Goal: Task Accomplishment & Management: Manage account settings

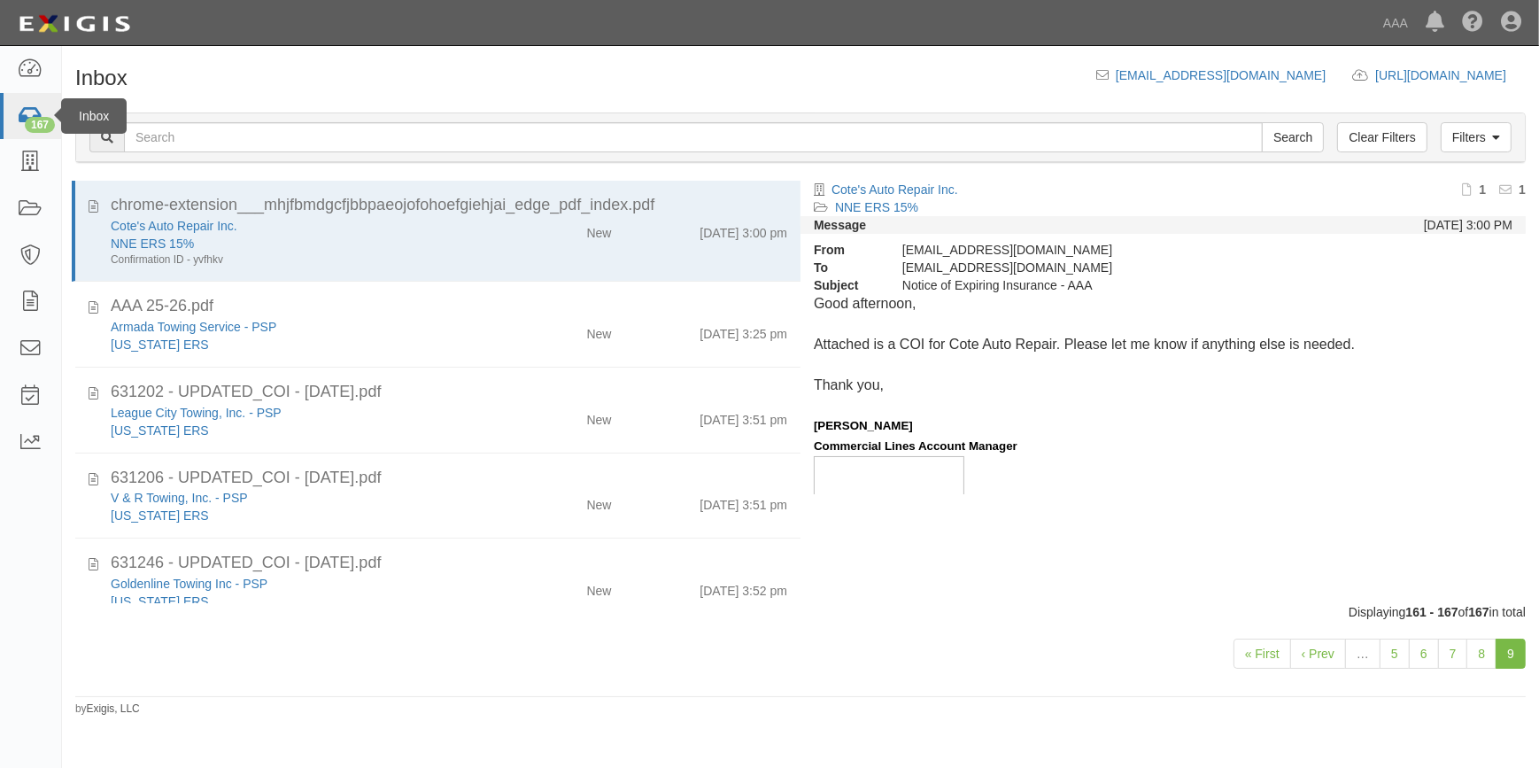
scroll to position [213, 0]
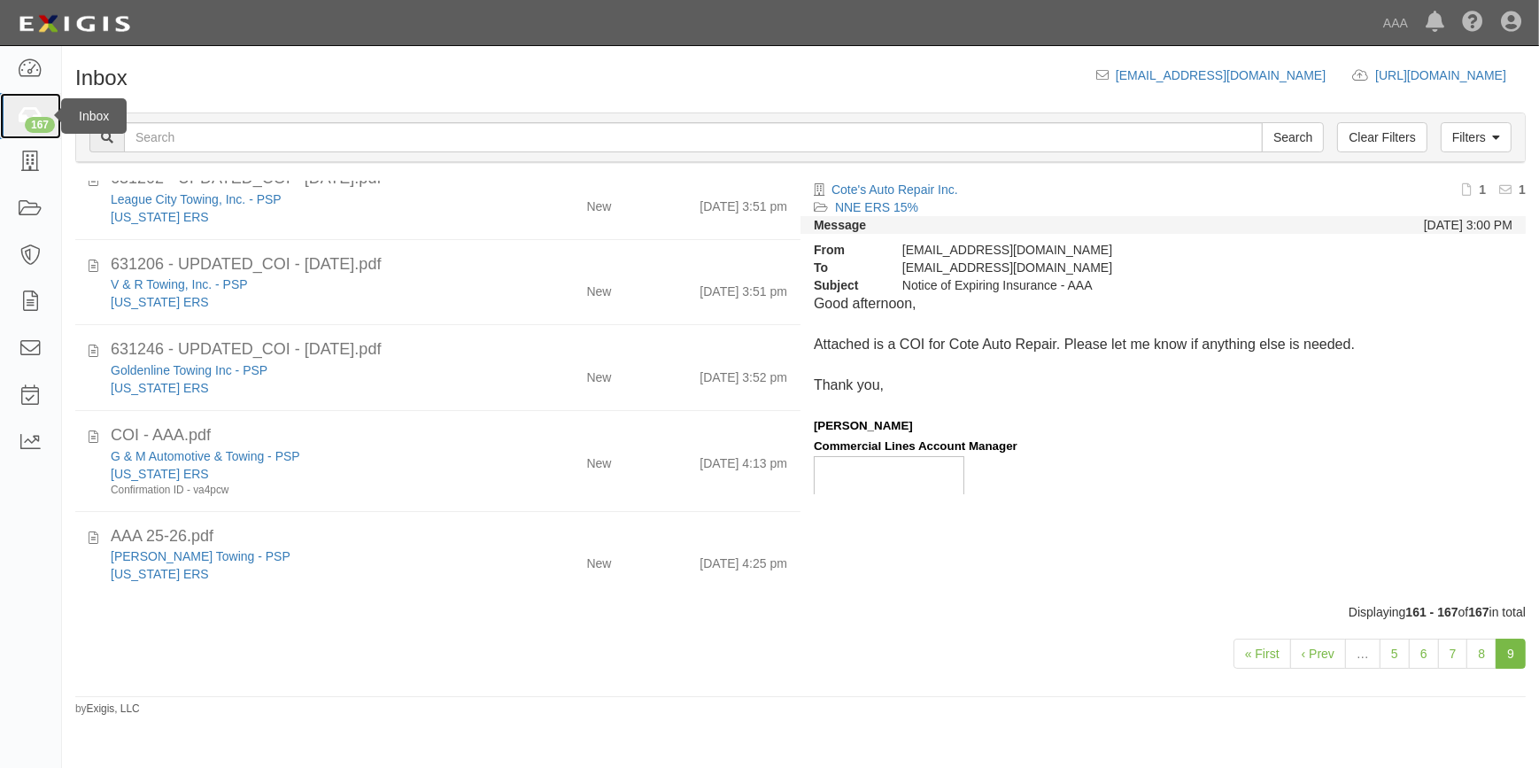
click at [21, 115] on icon at bounding box center [30, 116] width 25 height 20
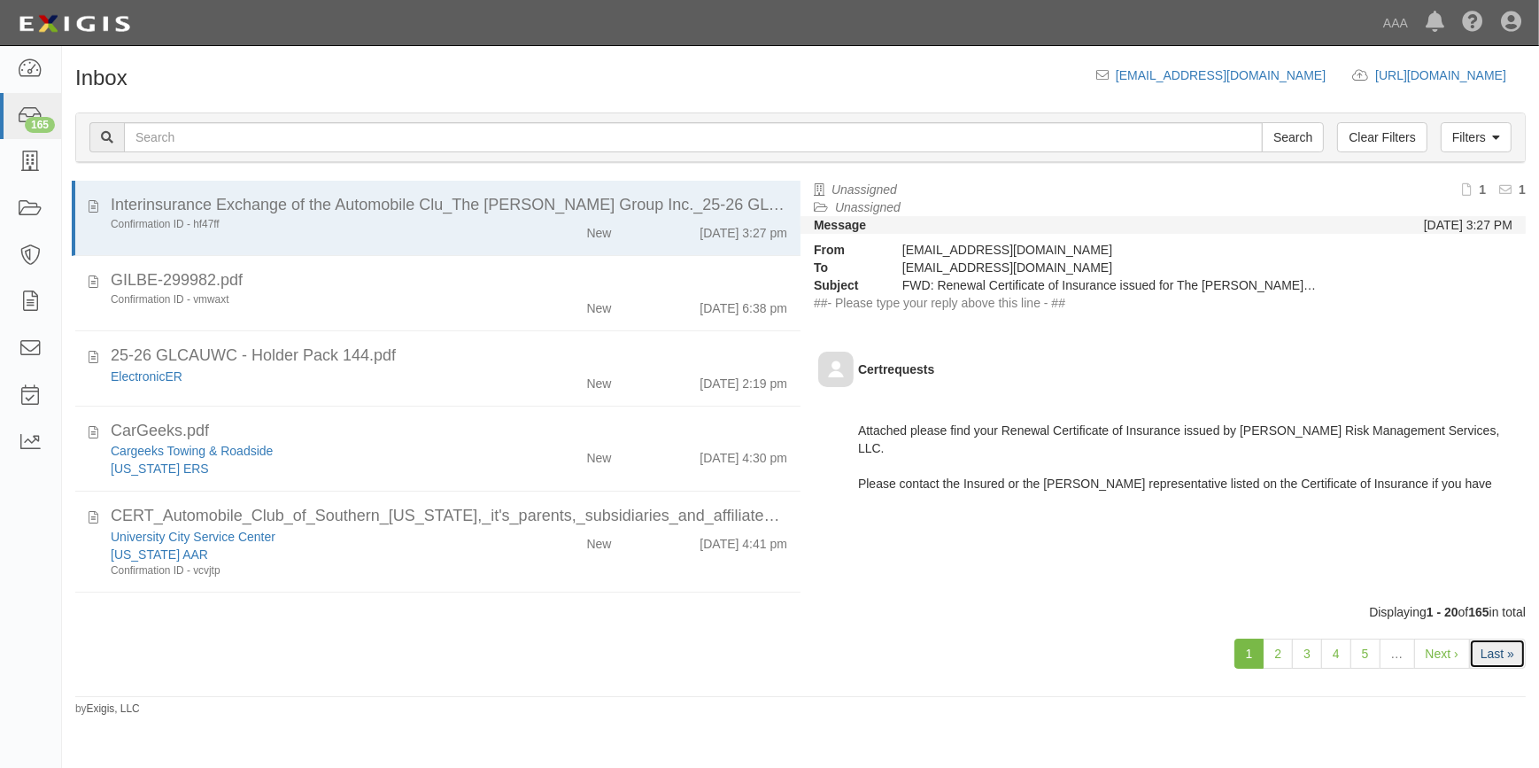
click at [1493, 655] on link "Last »" at bounding box center [1497, 654] width 57 height 30
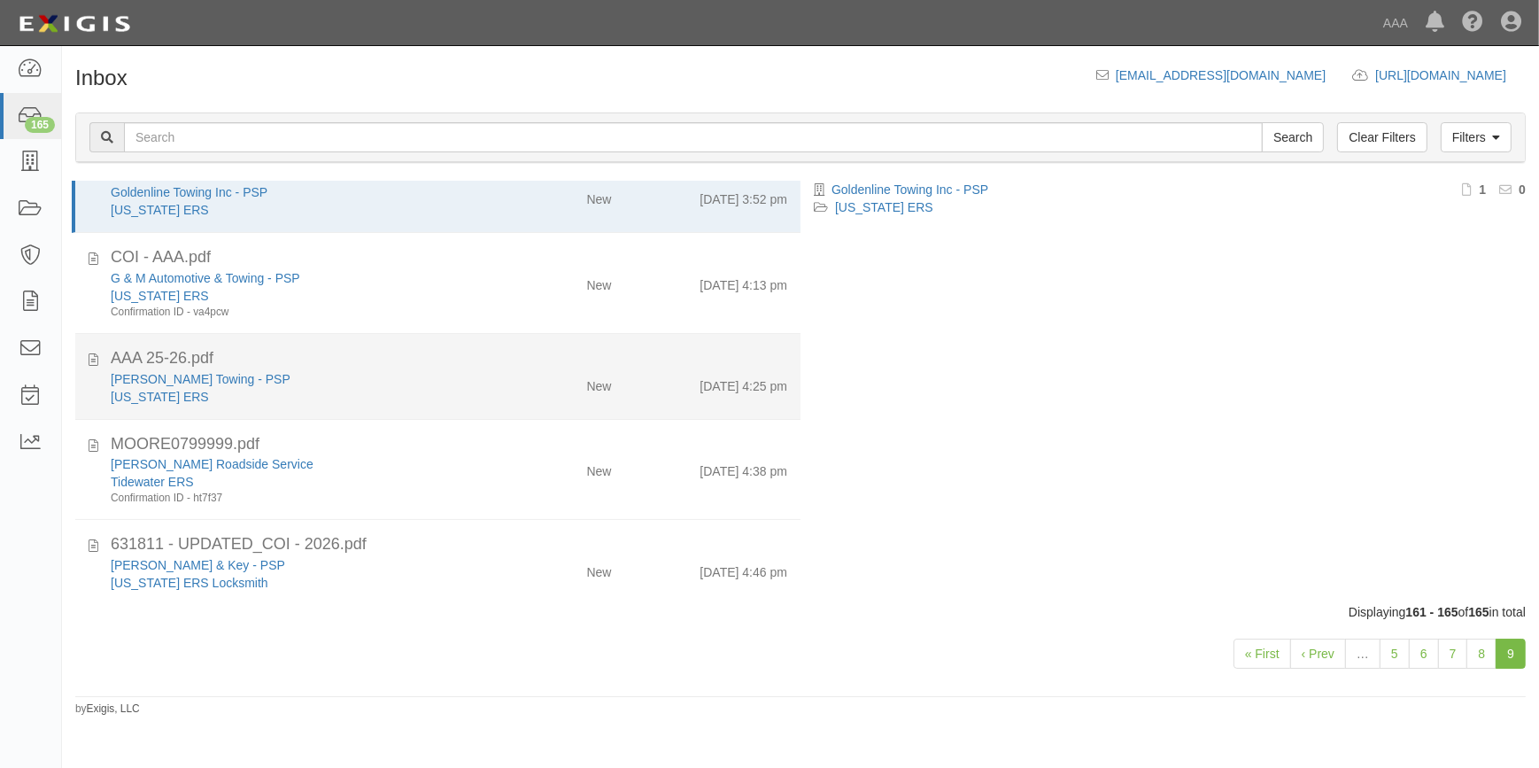
scroll to position [43, 0]
